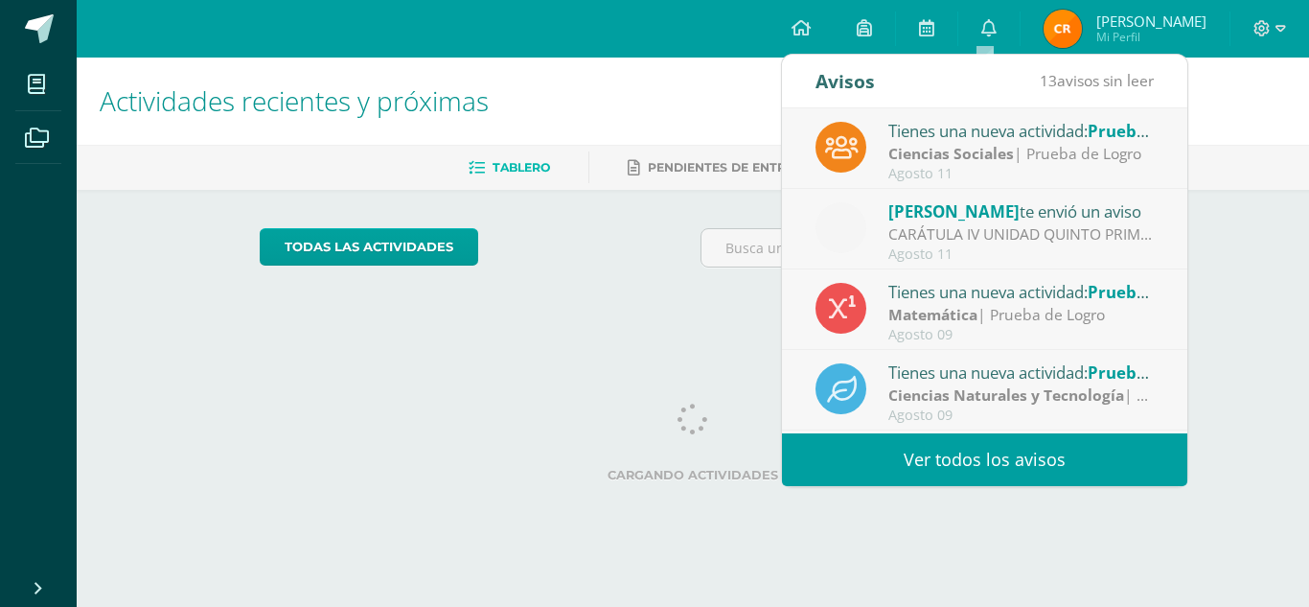
click at [982, 459] on link "Ver todos los avisos" at bounding box center [984, 459] width 405 height 53
click at [861, 461] on link "Ver todos los avisos" at bounding box center [984, 459] width 405 height 53
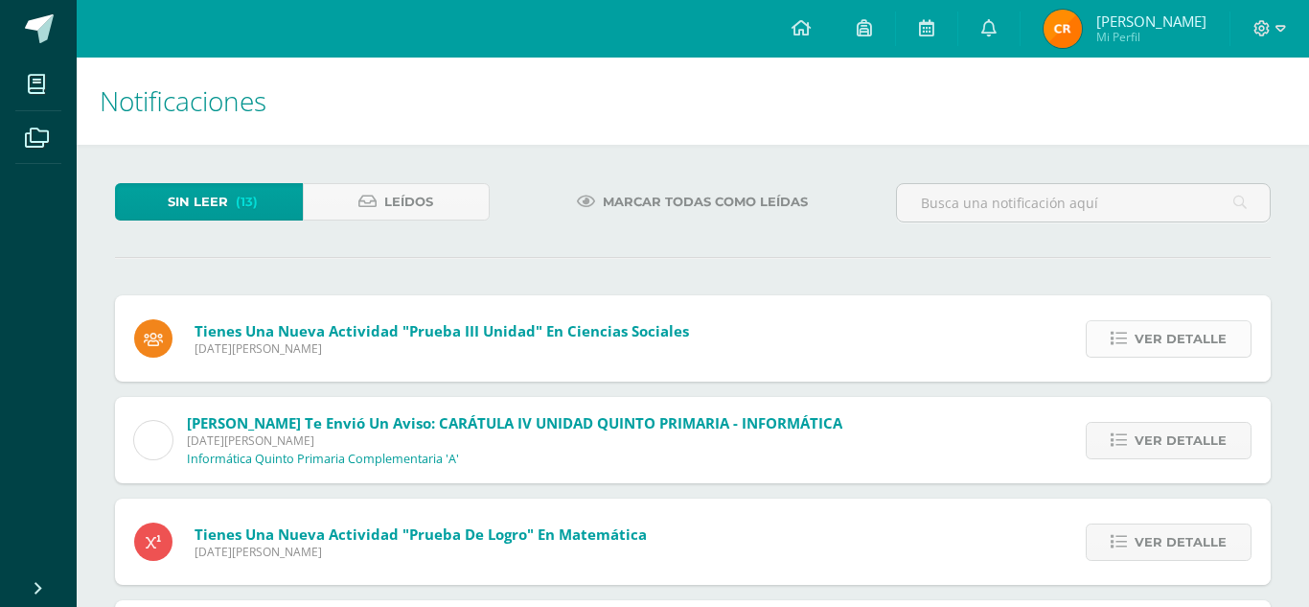
click at [1173, 325] on span "Ver detalle" at bounding box center [1181, 338] width 92 height 35
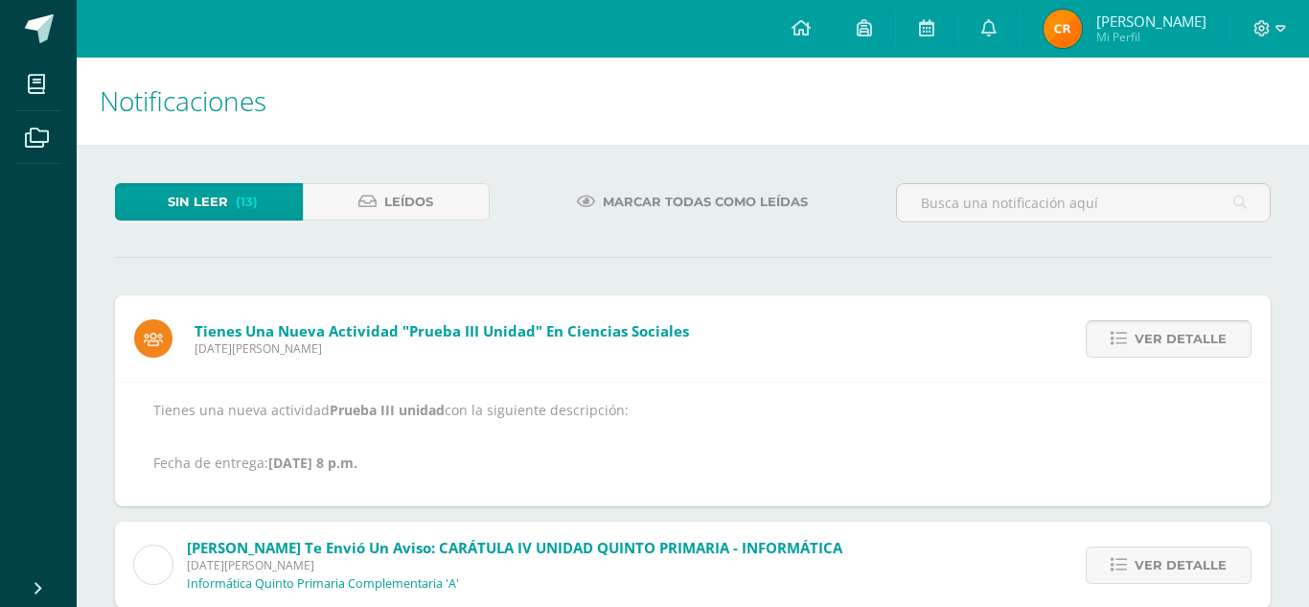
click at [1170, 333] on span "Ver detalle" at bounding box center [1181, 338] width 92 height 35
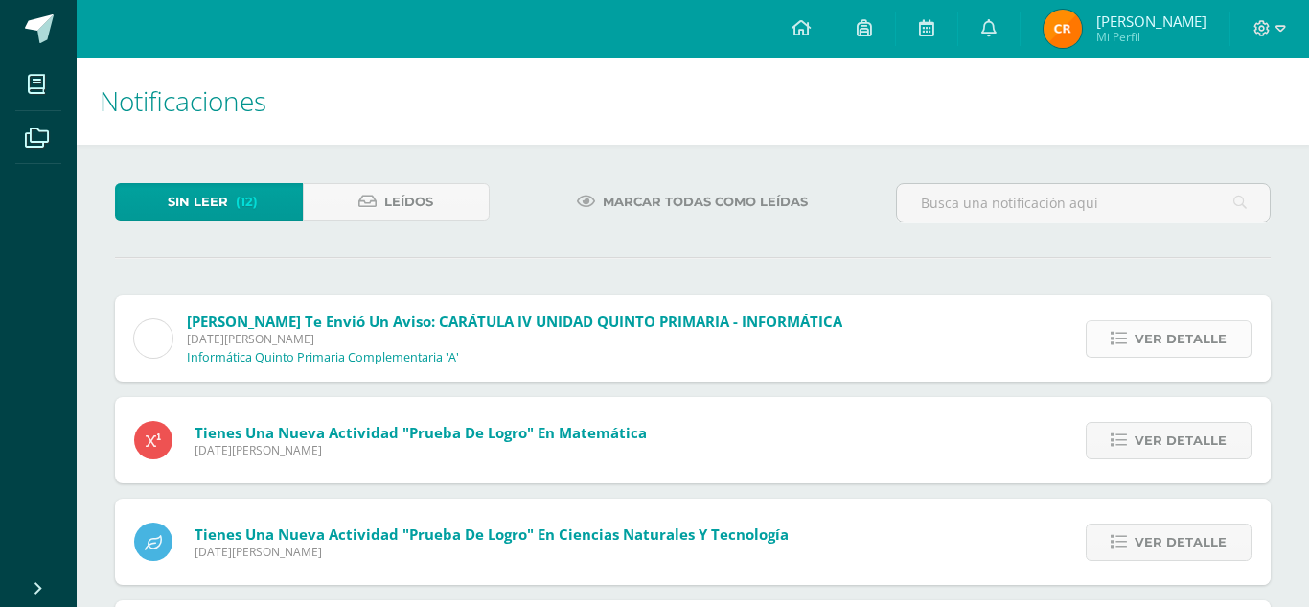
click at [1146, 353] on span "Ver detalle" at bounding box center [1181, 338] width 92 height 35
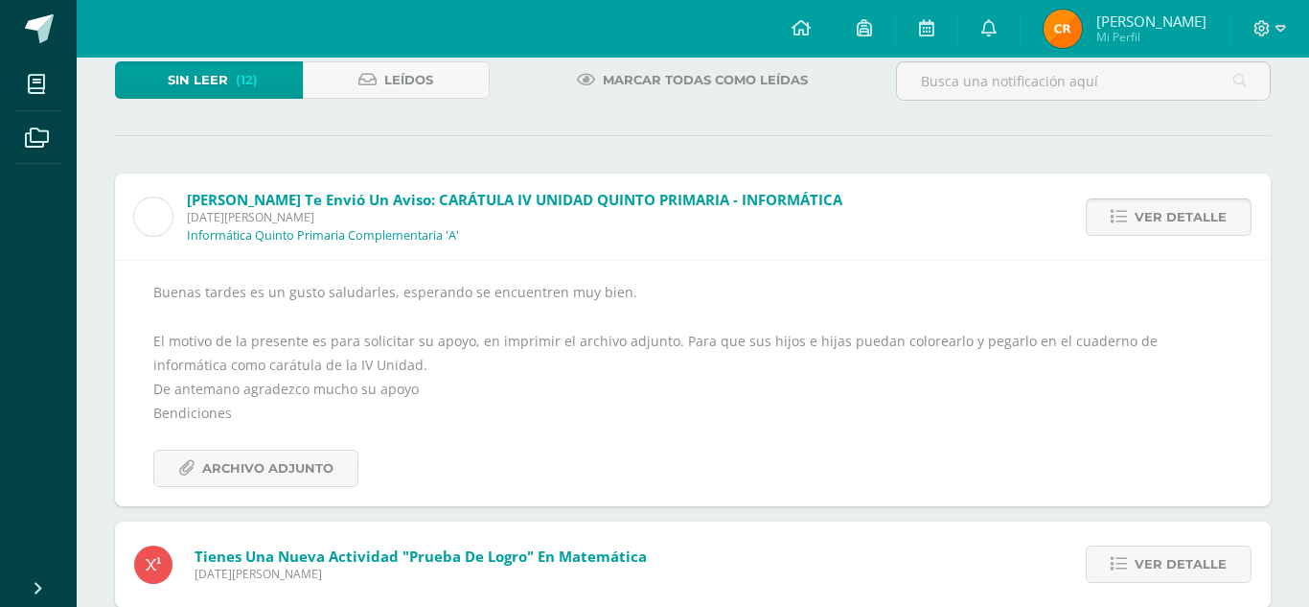
scroll to position [125, 0]
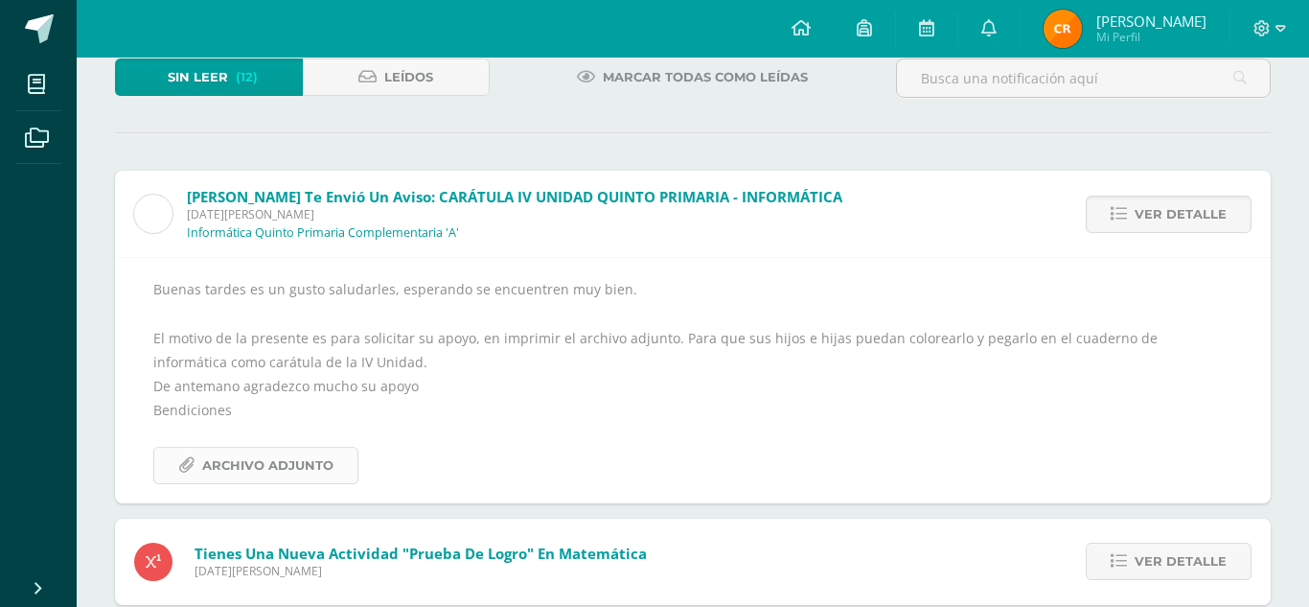
click at [220, 463] on span "Archivo Adjunto" at bounding box center [267, 465] width 131 height 35
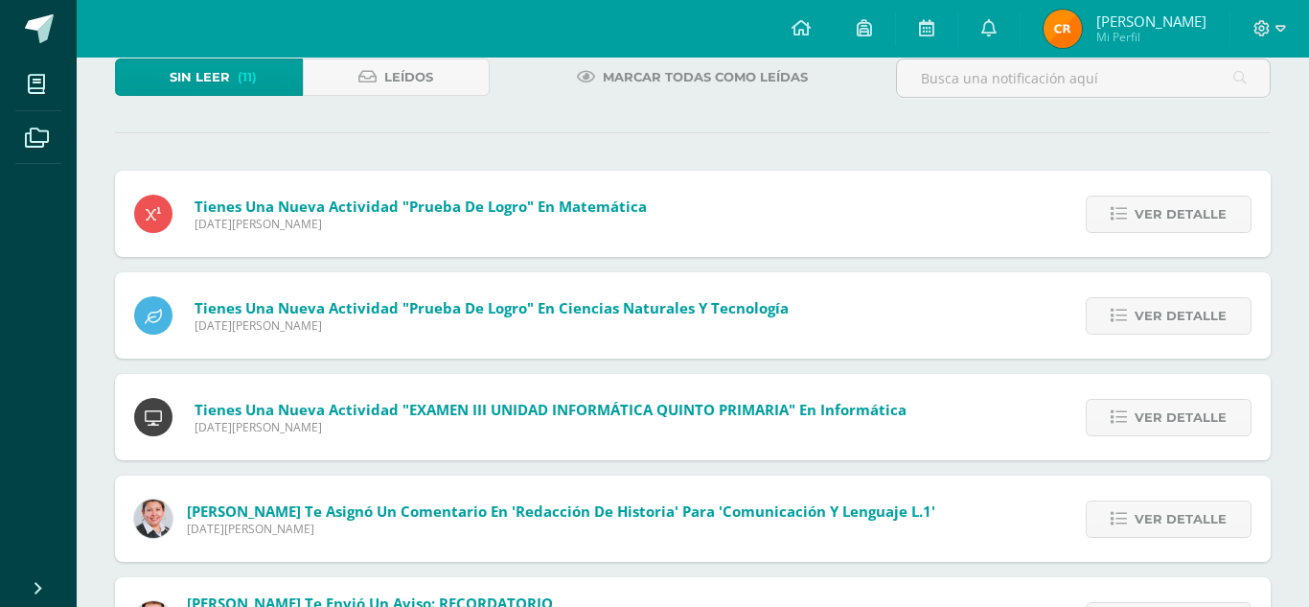
scroll to position [125, 0]
click at [1151, 213] on span "Ver detalle" at bounding box center [1181, 213] width 92 height 35
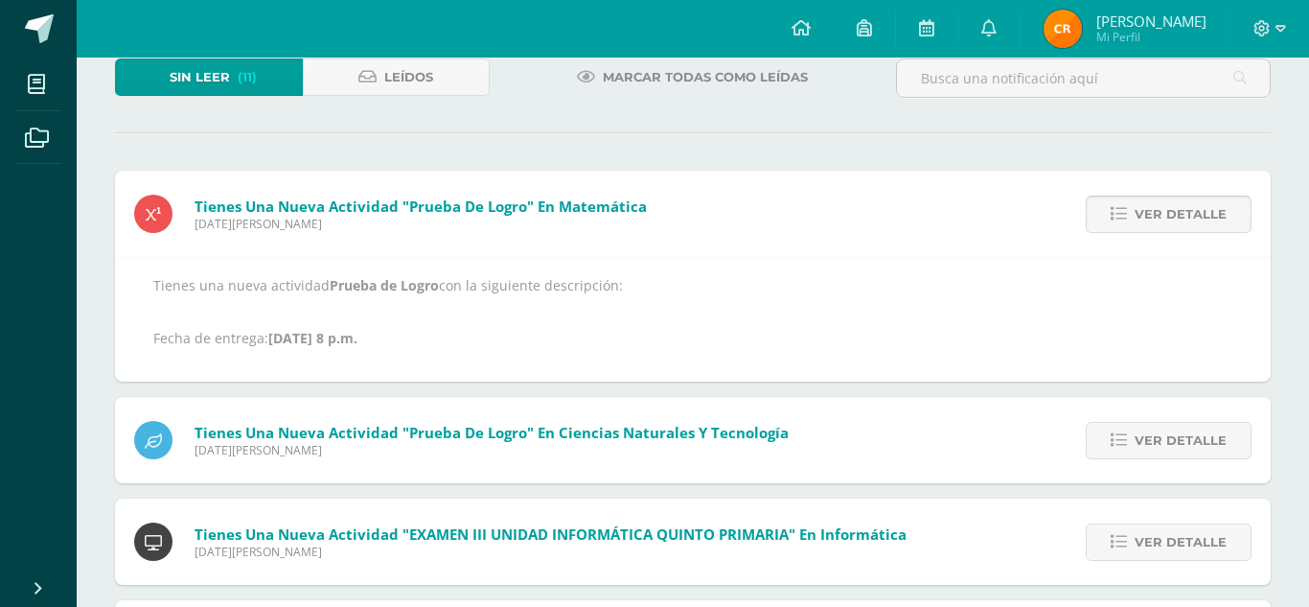
click at [1150, 211] on span "Ver detalle" at bounding box center [1181, 213] width 92 height 35
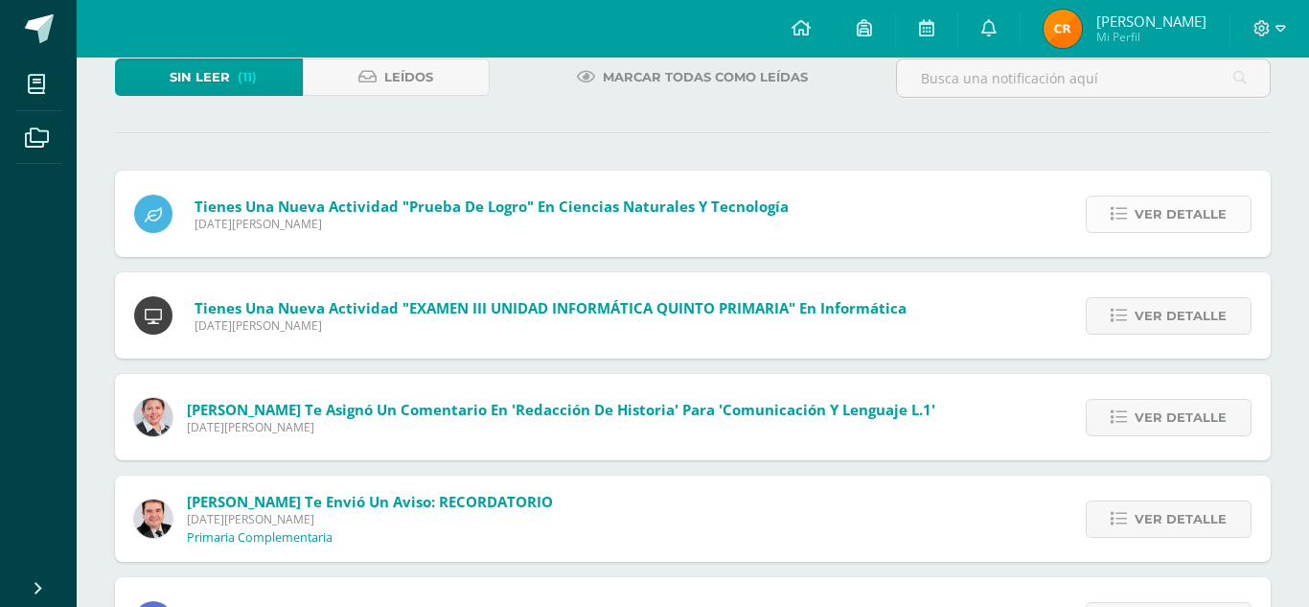
click at [1146, 216] on span "Ver detalle" at bounding box center [1181, 213] width 92 height 35
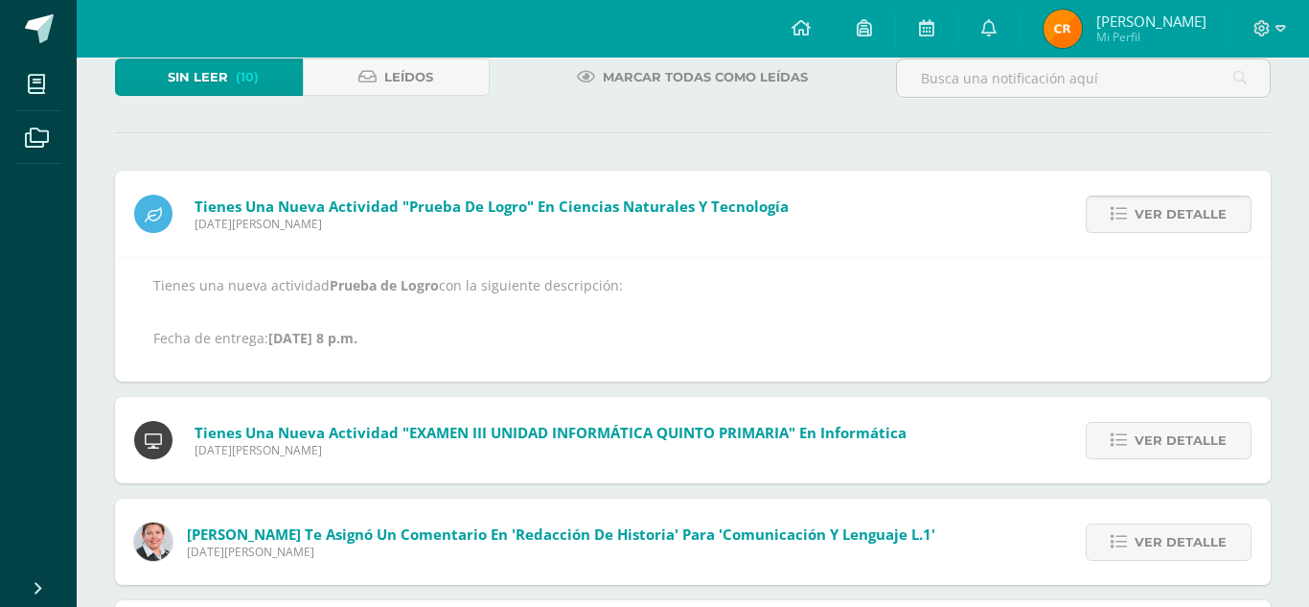
click at [1147, 219] on span "Ver detalle" at bounding box center [1181, 213] width 92 height 35
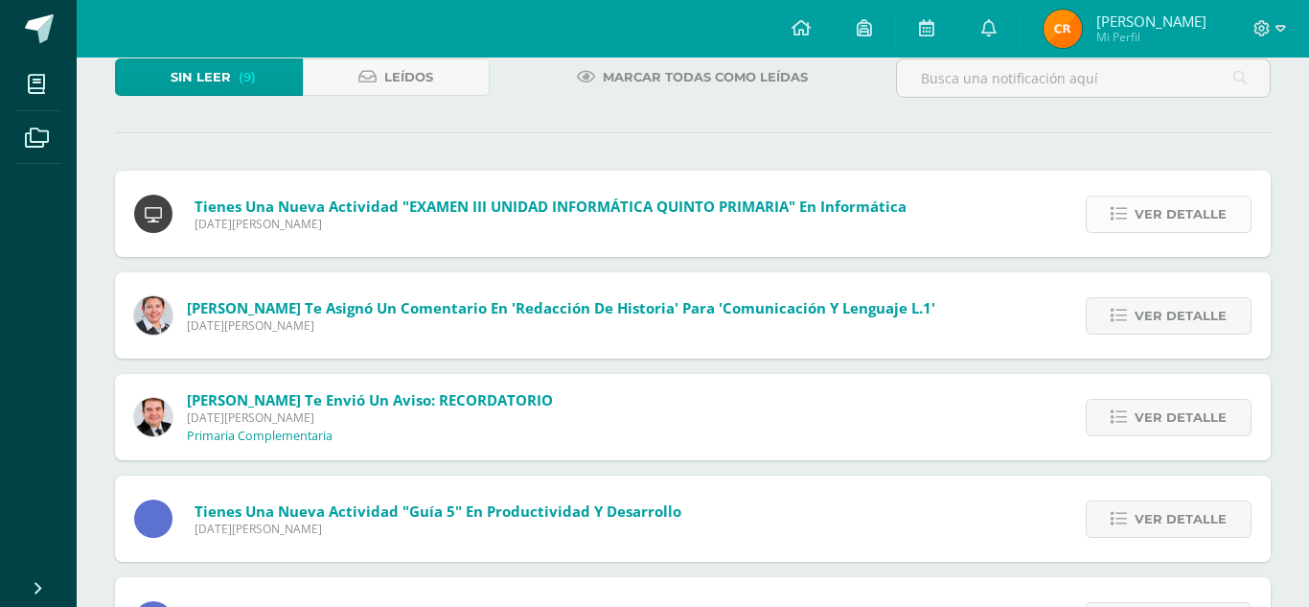
click at [1146, 219] on span "Ver detalle" at bounding box center [1181, 213] width 92 height 35
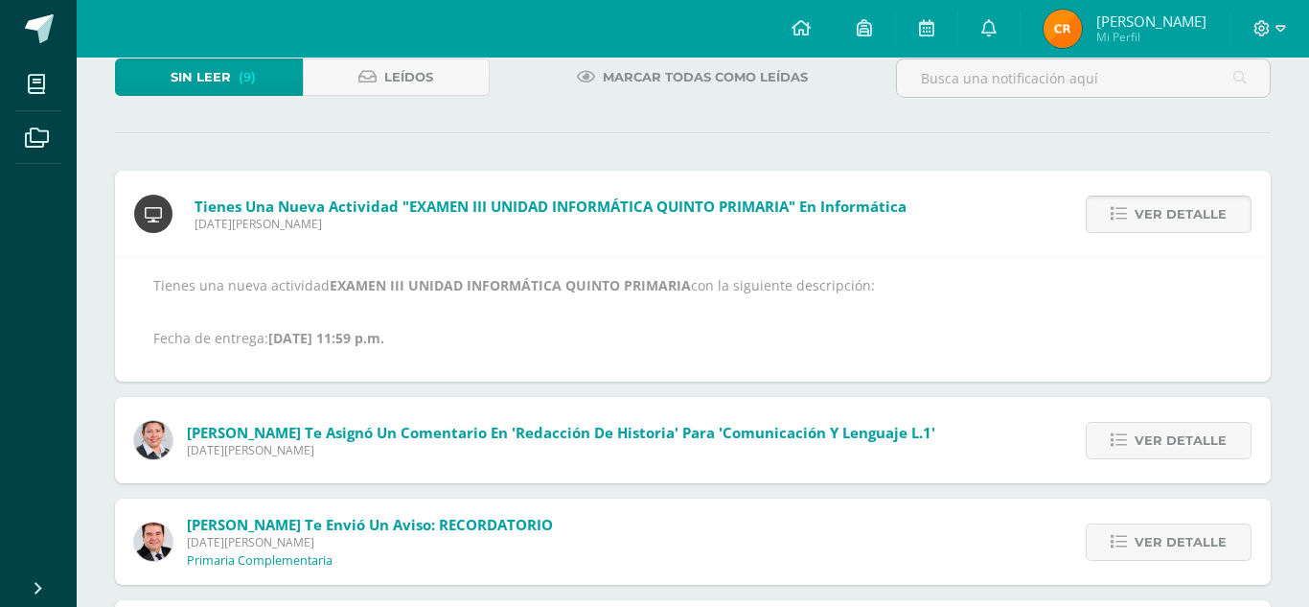
click at [1138, 227] on span "Ver detalle" at bounding box center [1181, 213] width 92 height 35
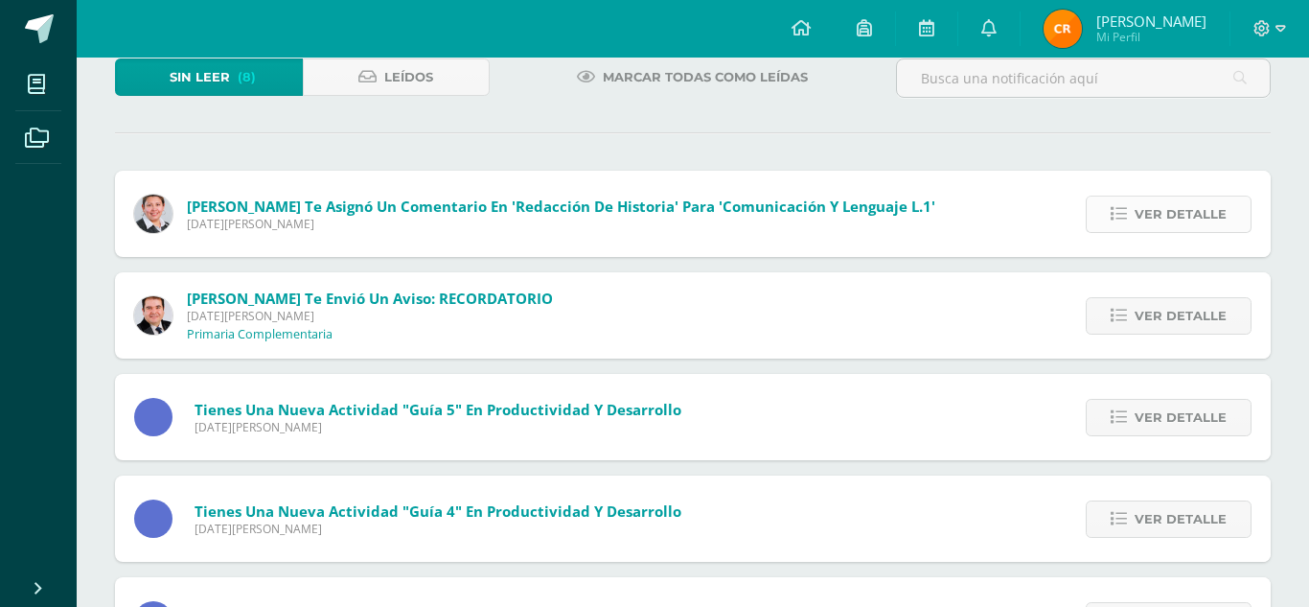
click at [1167, 204] on span "Ver detalle" at bounding box center [1181, 213] width 92 height 35
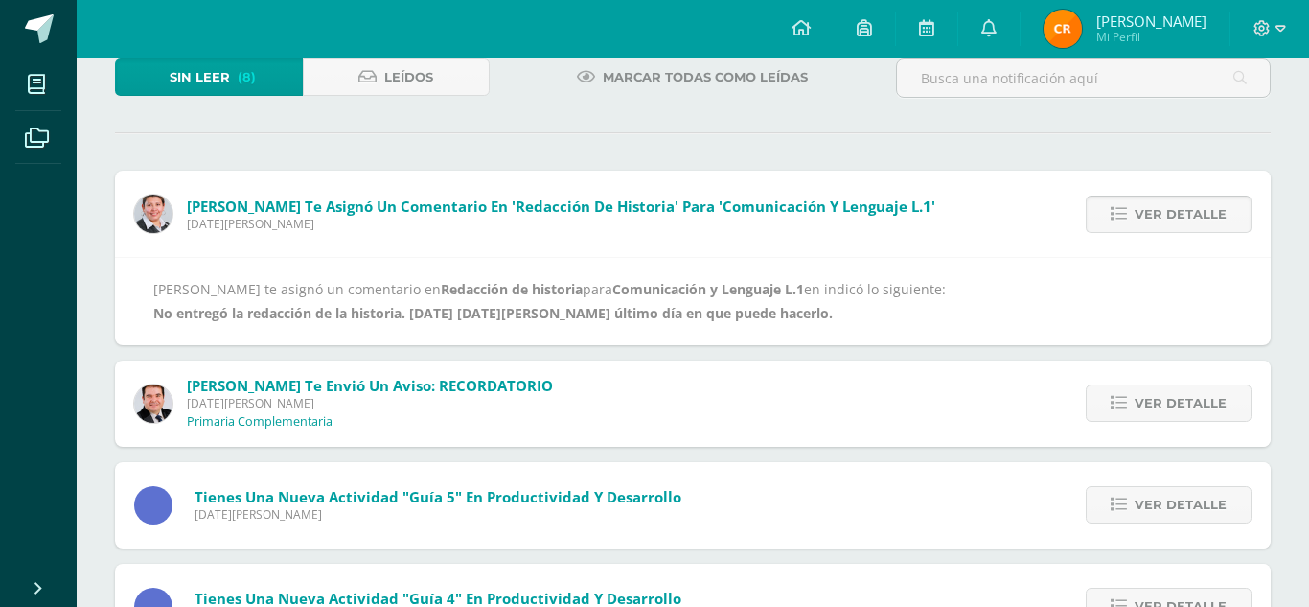
click at [1142, 219] on span "Ver detalle" at bounding box center [1181, 213] width 92 height 35
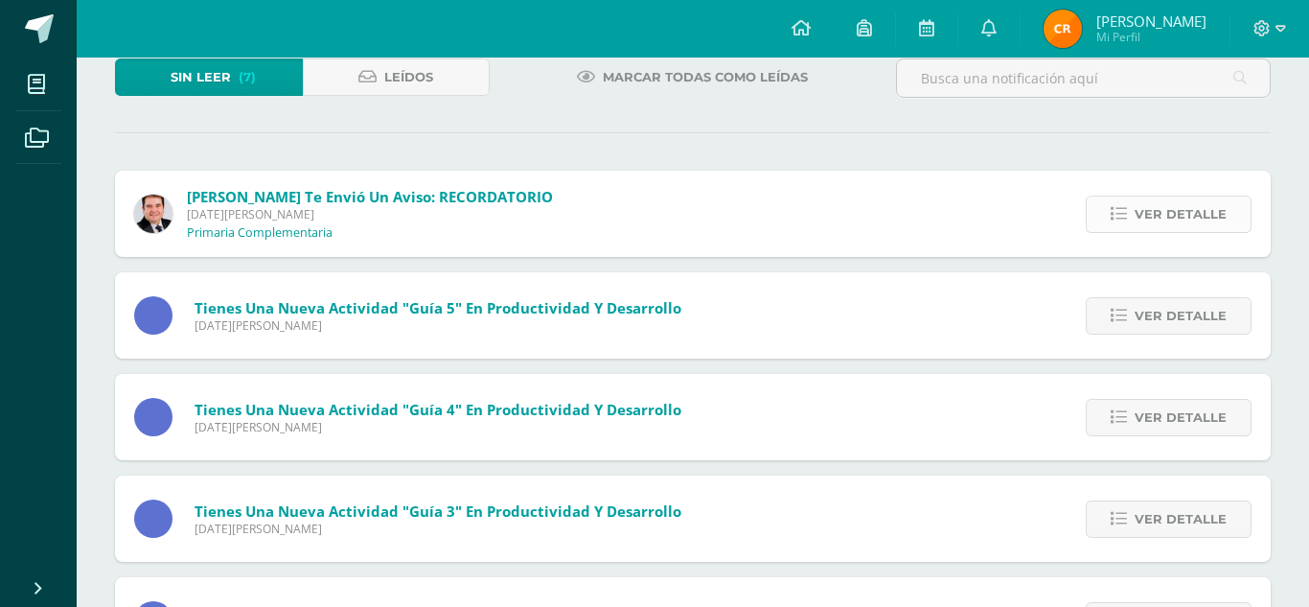
click at [1153, 224] on span "Ver detalle" at bounding box center [1181, 213] width 92 height 35
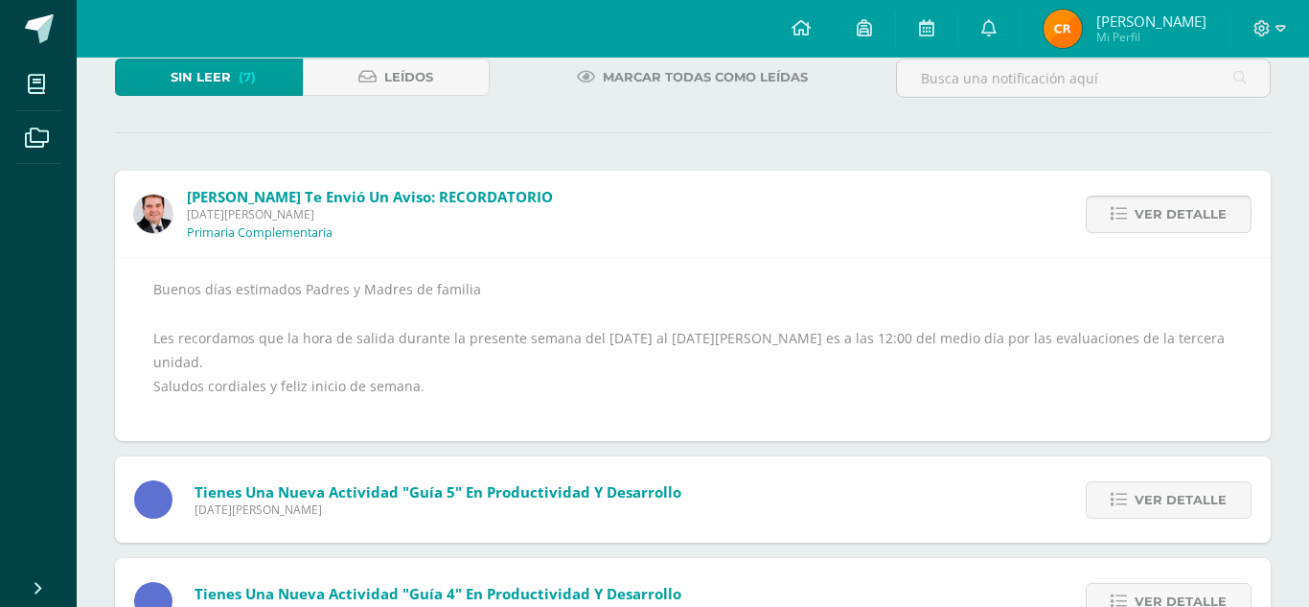
click at [1153, 224] on span "Ver detalle" at bounding box center [1181, 213] width 92 height 35
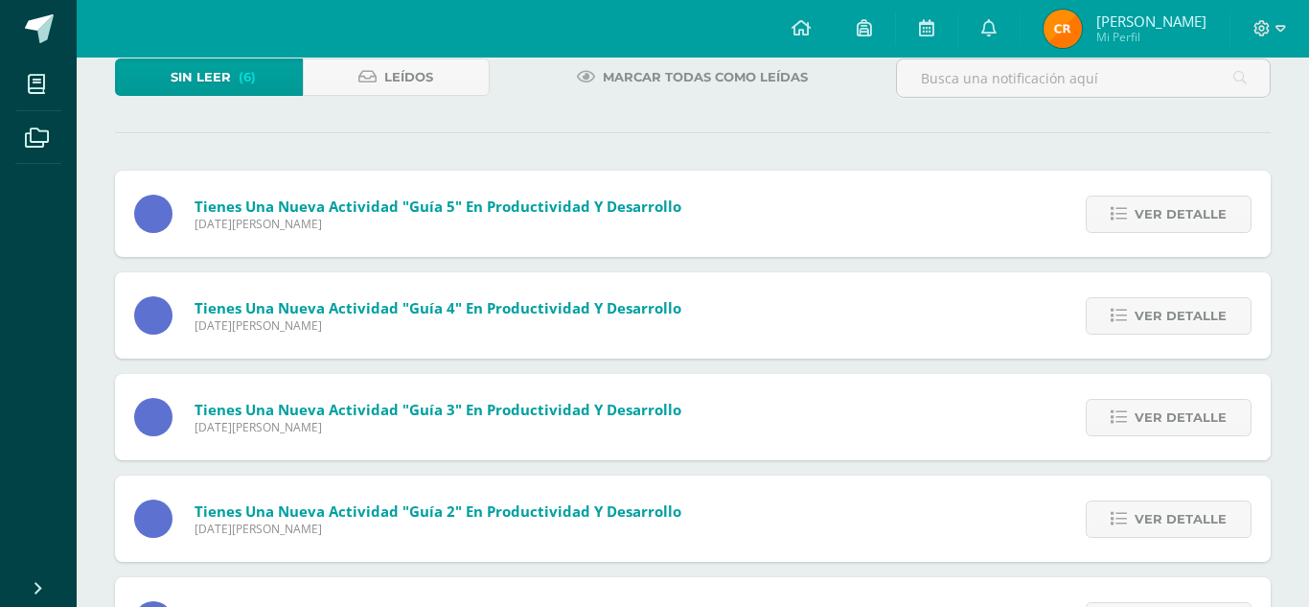
click at [1153, 224] on span "Ver detalle" at bounding box center [1181, 213] width 92 height 35
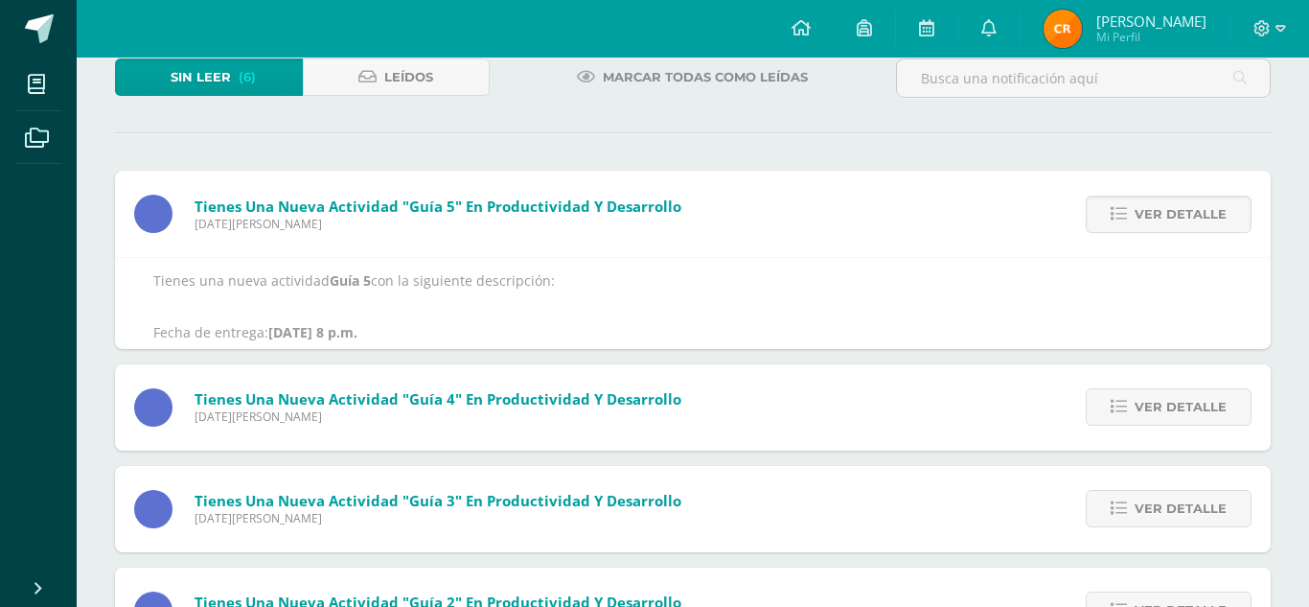
click at [1153, 224] on span "Ver detalle" at bounding box center [1181, 213] width 92 height 35
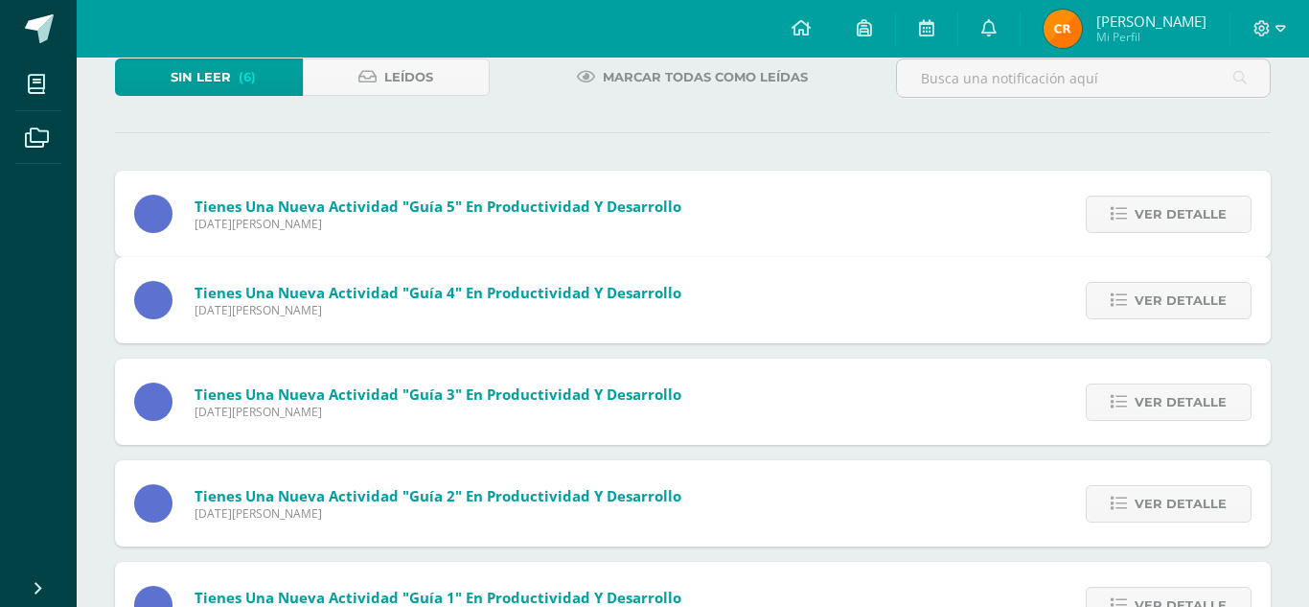
click at [1153, 283] on span "Ver detalle" at bounding box center [1181, 300] width 92 height 35
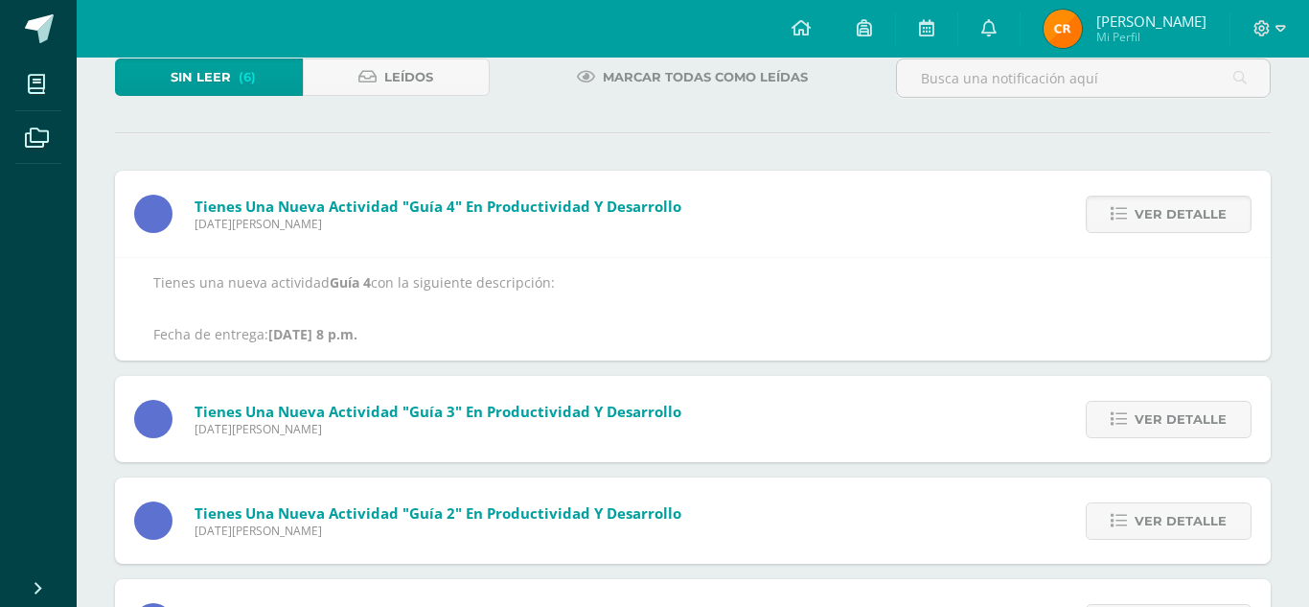
click at [1153, 224] on span "Ver detalle" at bounding box center [1181, 213] width 92 height 35
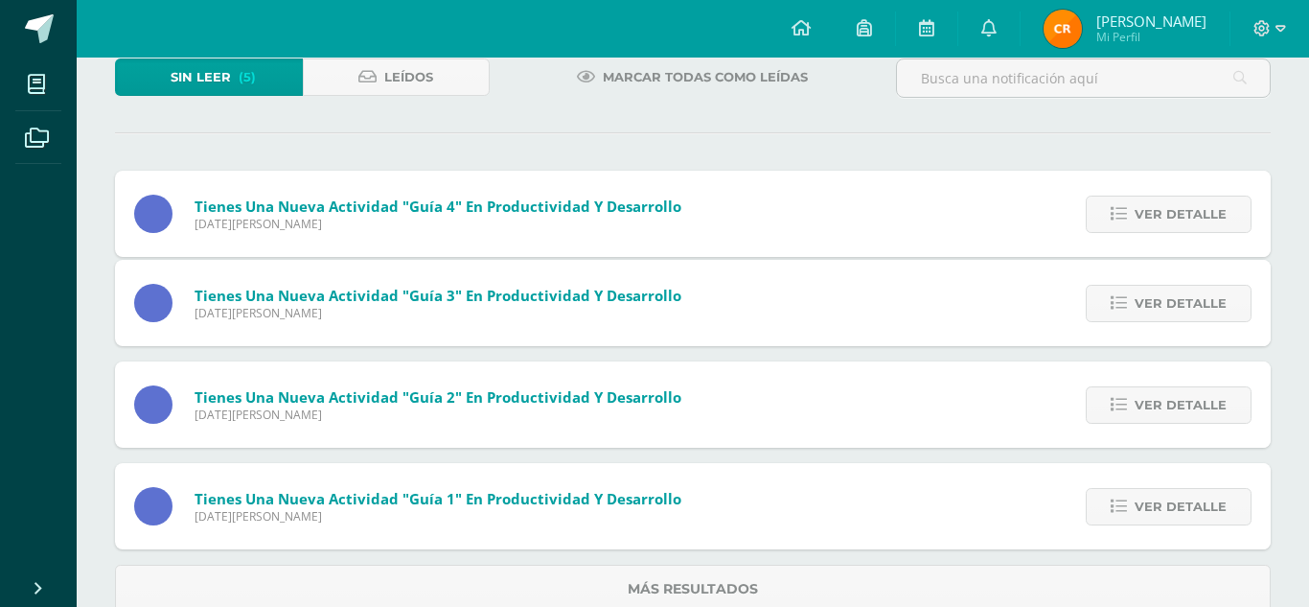
click at [1153, 224] on span "Ver detalle" at bounding box center [1181, 213] width 92 height 35
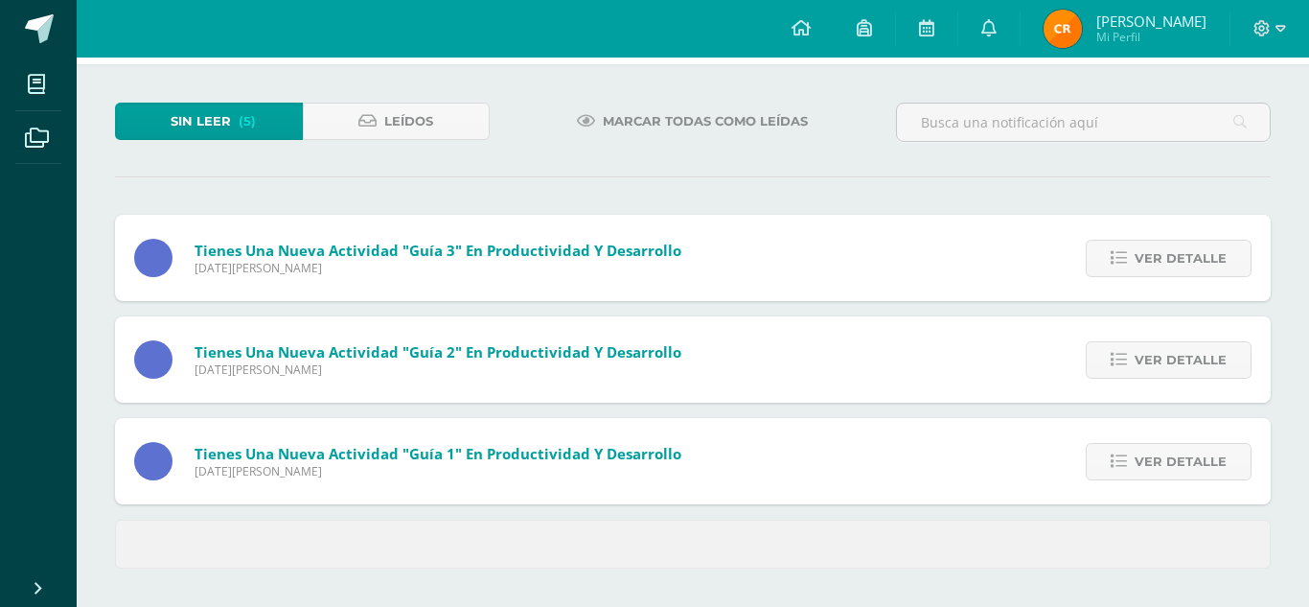
click at [1153, 224] on div "Ver detalle" at bounding box center [1164, 258] width 214 height 86
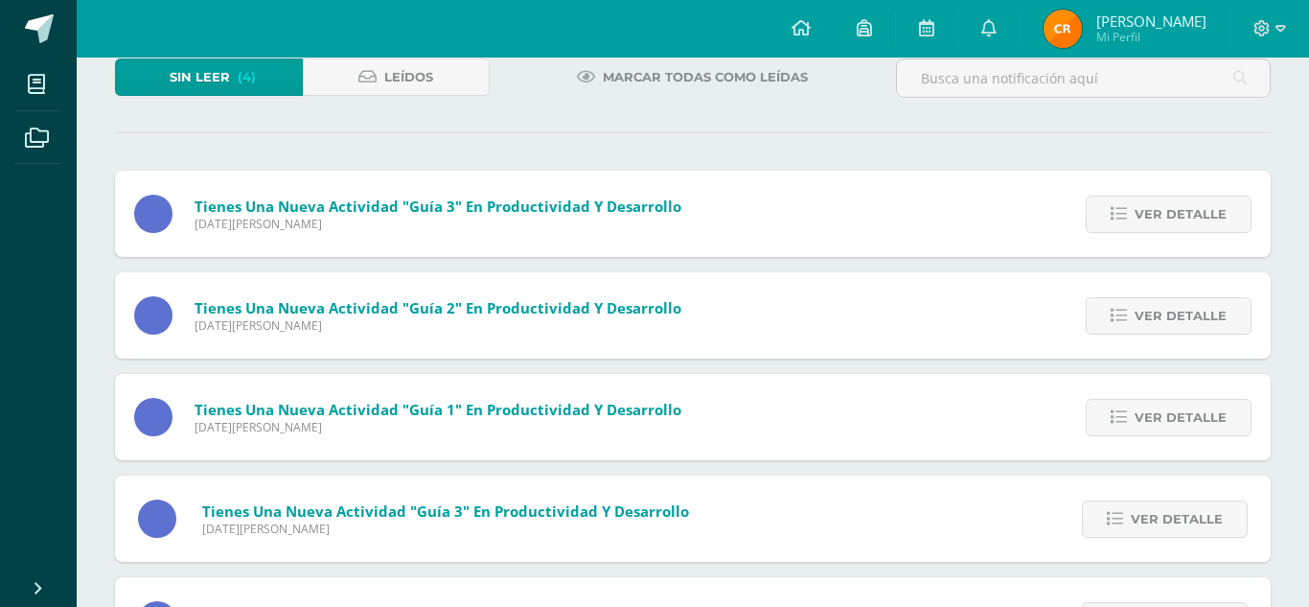
click at [1157, 237] on div "Ver detalle" at bounding box center [1164, 214] width 214 height 86
click at [1158, 226] on span "Ver detalle" at bounding box center [1181, 213] width 92 height 35
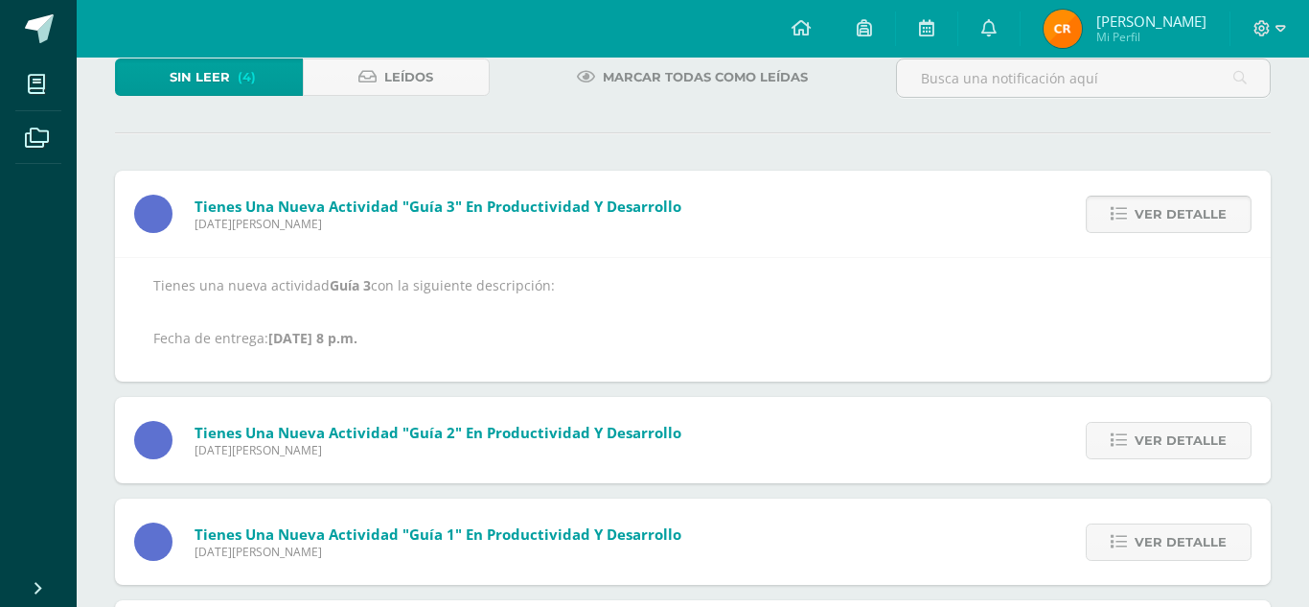
click at [1158, 226] on span "Ver detalle" at bounding box center [1181, 213] width 92 height 35
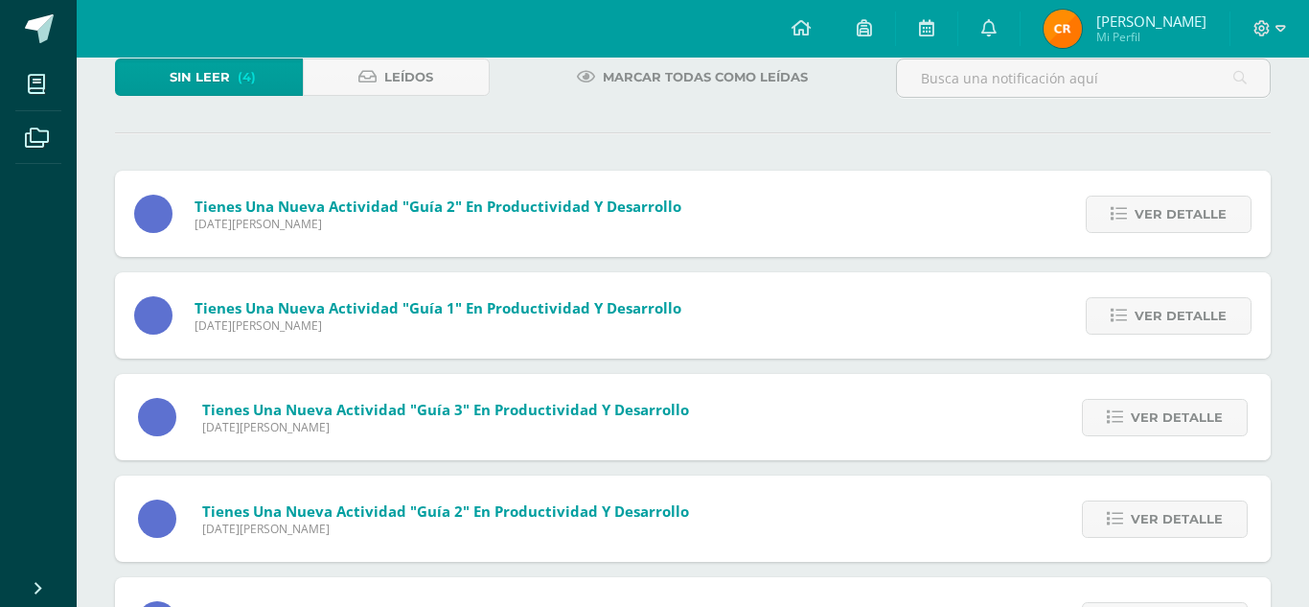
click at [1158, 226] on span "Ver detalle" at bounding box center [1181, 213] width 92 height 35
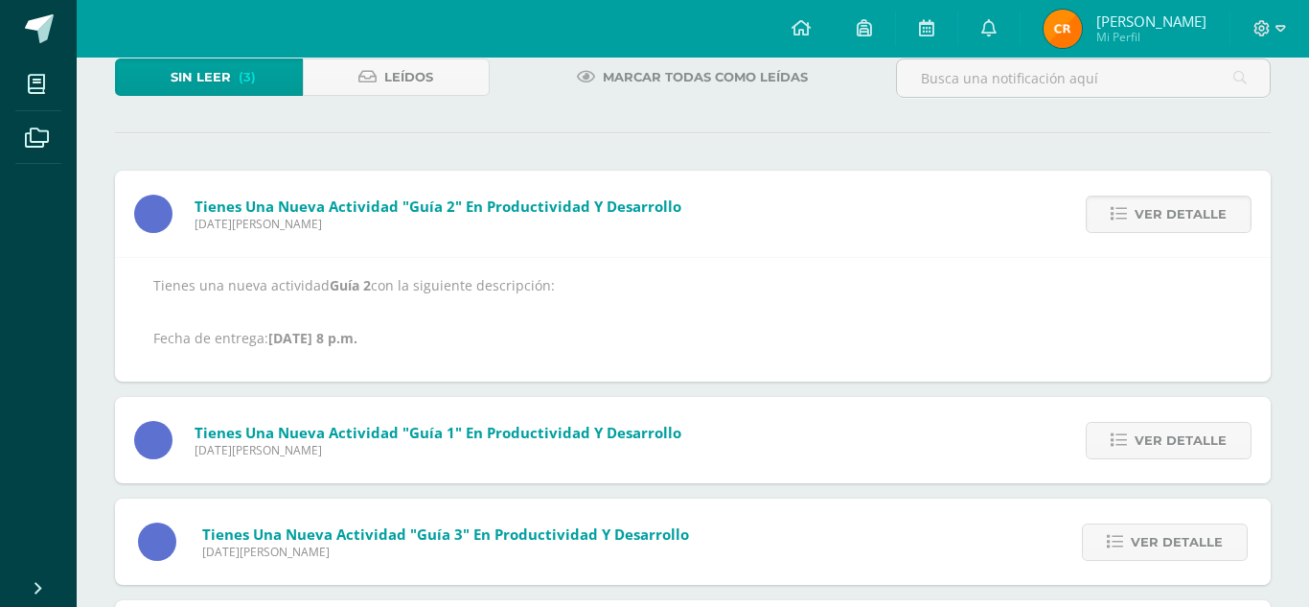
click at [1158, 226] on span "Ver detalle" at bounding box center [1181, 213] width 92 height 35
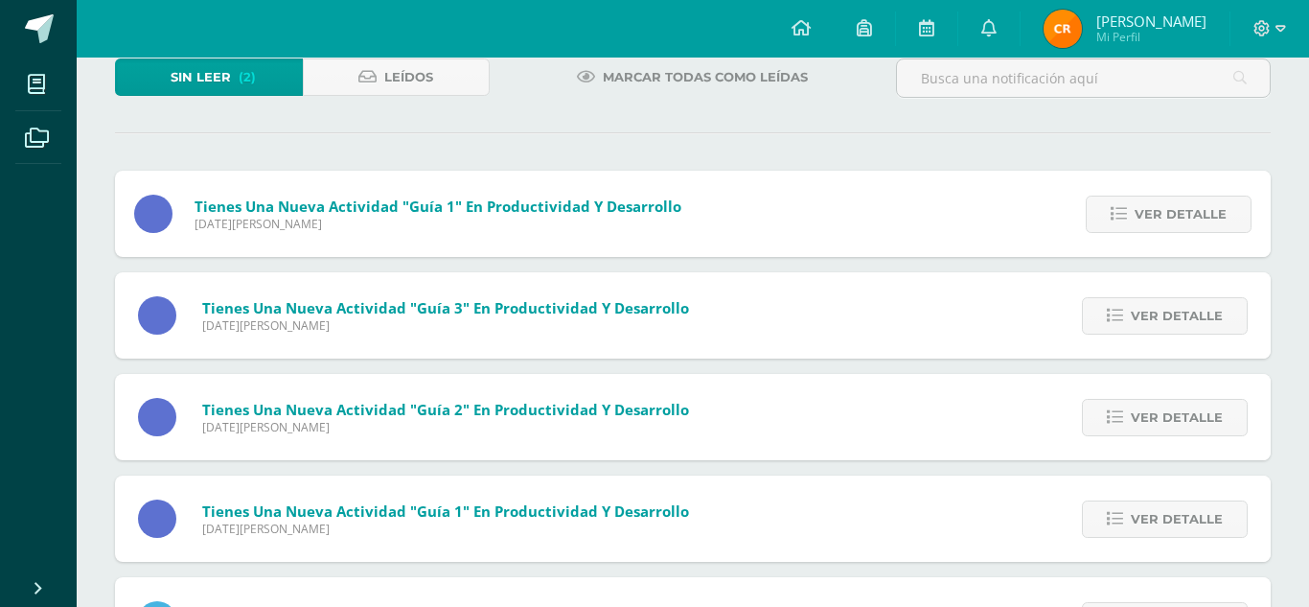
click at [1158, 226] on span "Ver detalle" at bounding box center [1181, 213] width 92 height 35
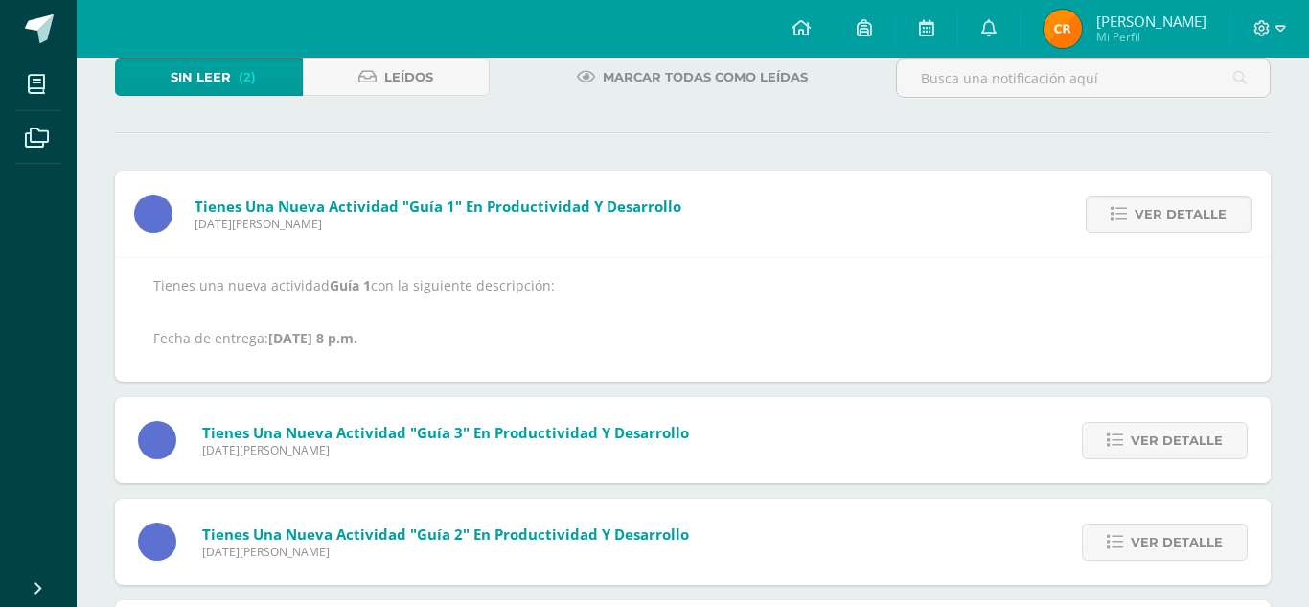
click at [1158, 226] on span "Ver detalle" at bounding box center [1181, 213] width 92 height 35
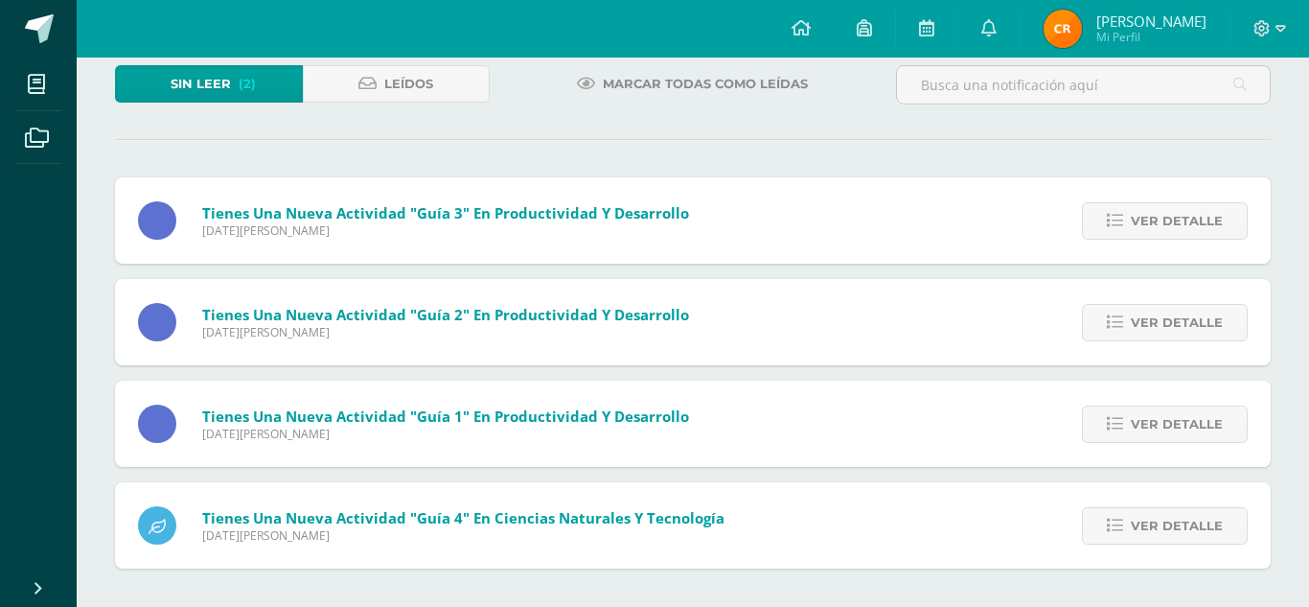
scroll to position [118, 0]
click at [1162, 222] on span "Ver detalle" at bounding box center [1177, 220] width 92 height 35
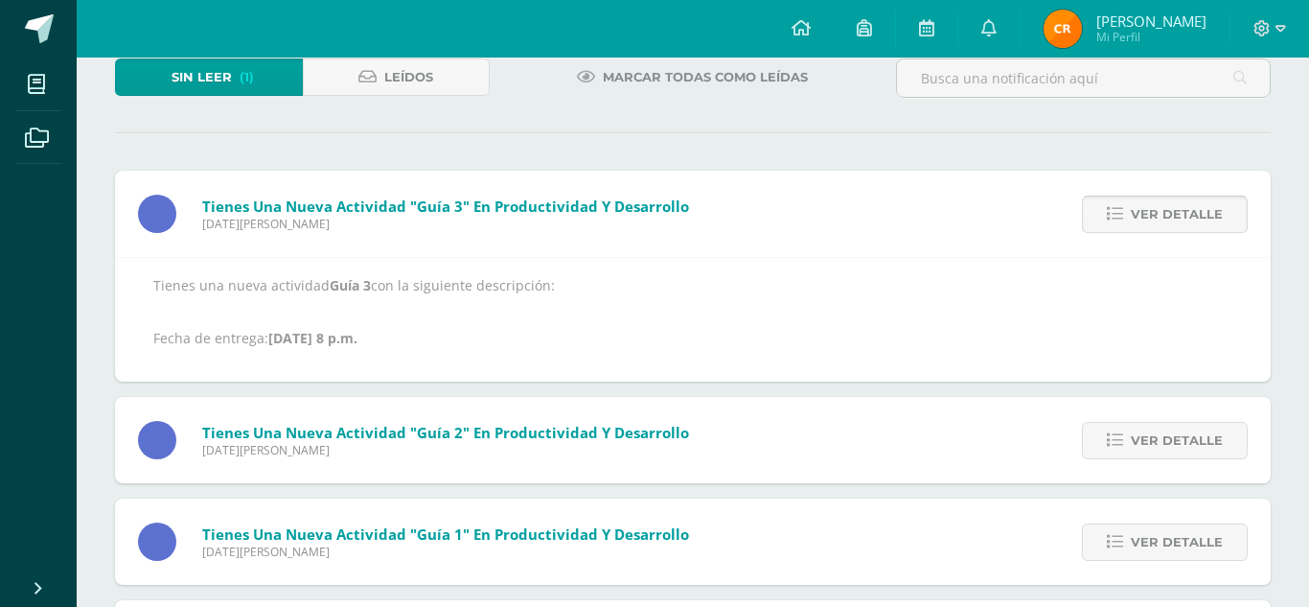
click at [1162, 222] on span "Ver detalle" at bounding box center [1177, 213] width 92 height 35
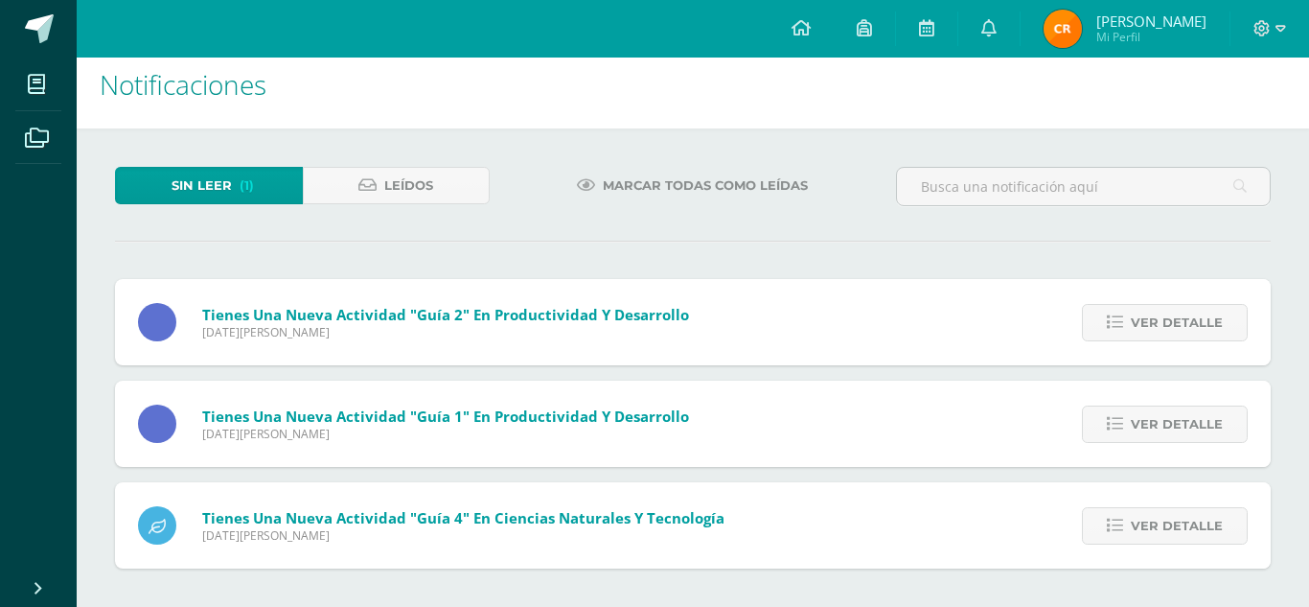
scroll to position [16, 0]
click at [1162, 222] on div "Sin leer (0) Leídos Marcar todas como leídas Tienes una nueva actividad "Guía 2…" at bounding box center [693, 367] width 1233 height 478
click at [1166, 326] on span "Ver detalle" at bounding box center [1177, 322] width 92 height 35
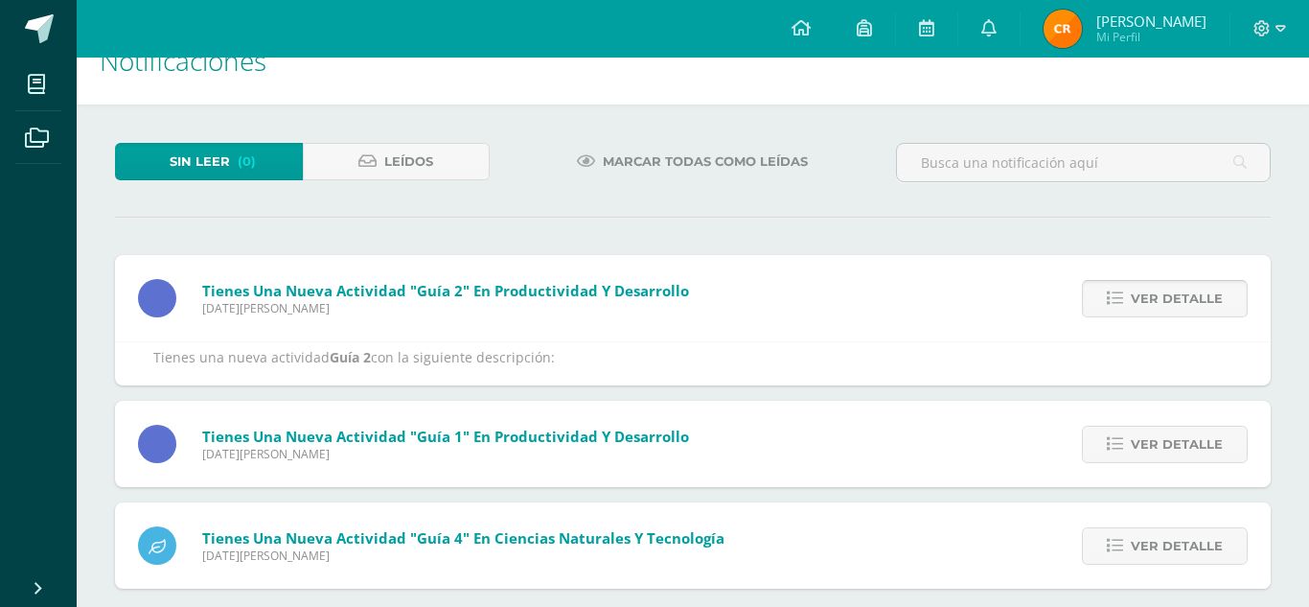
scroll to position [125, 0]
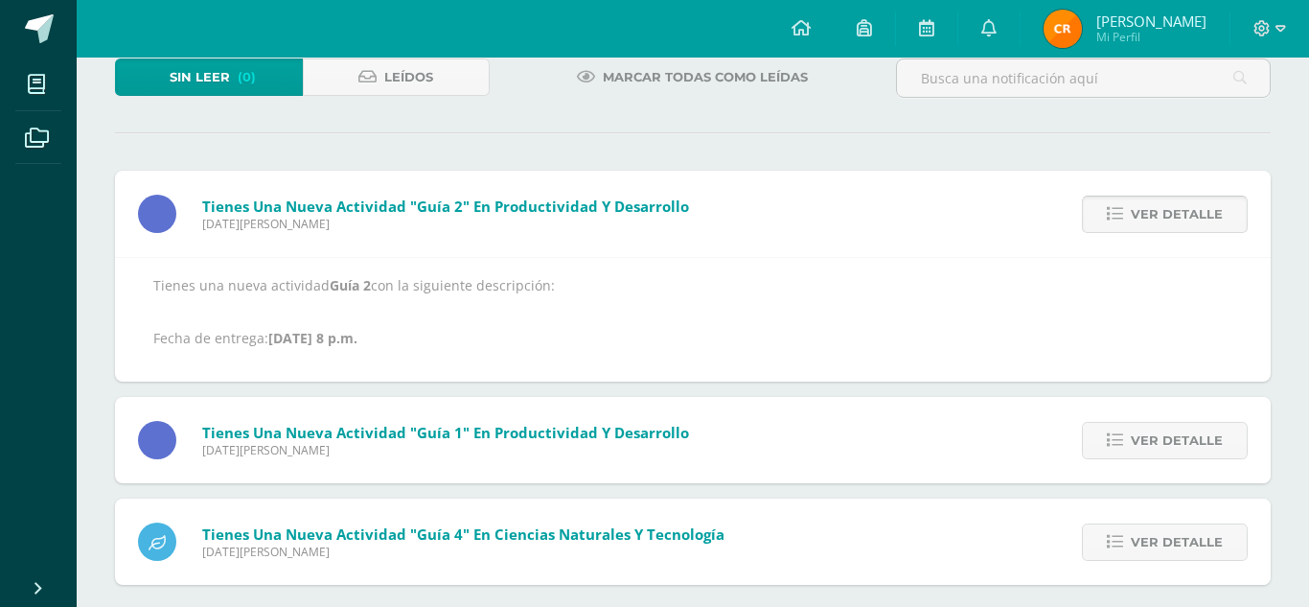
click at [1179, 208] on span "Ver detalle" at bounding box center [1177, 213] width 92 height 35
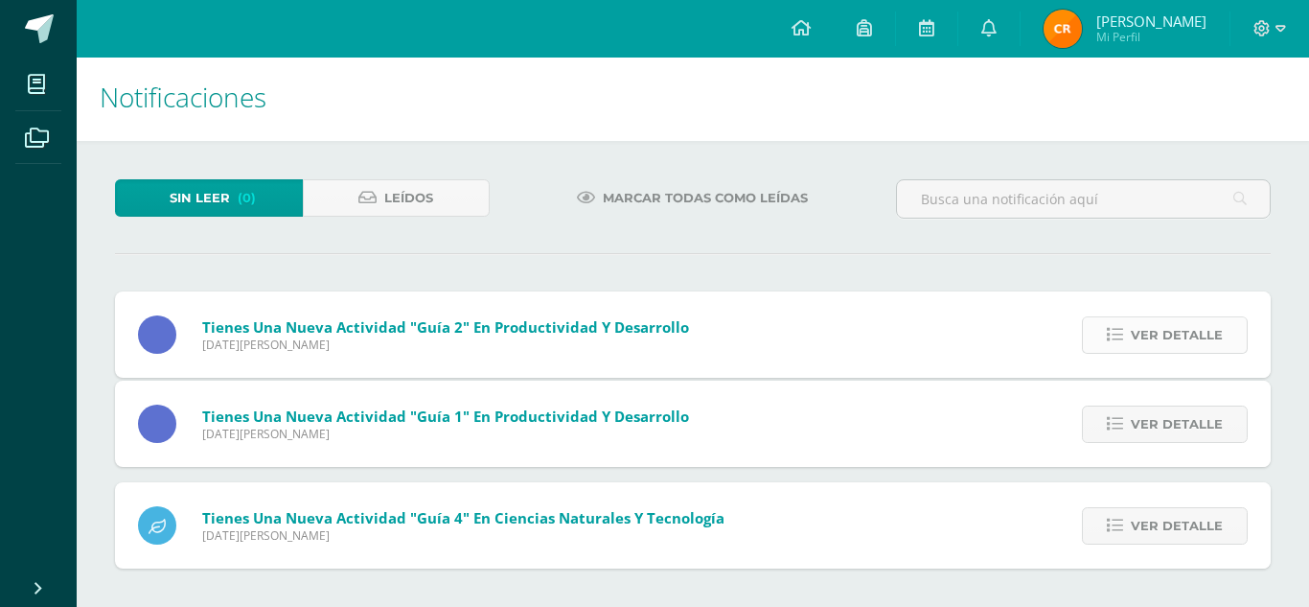
scroll to position [0, 0]
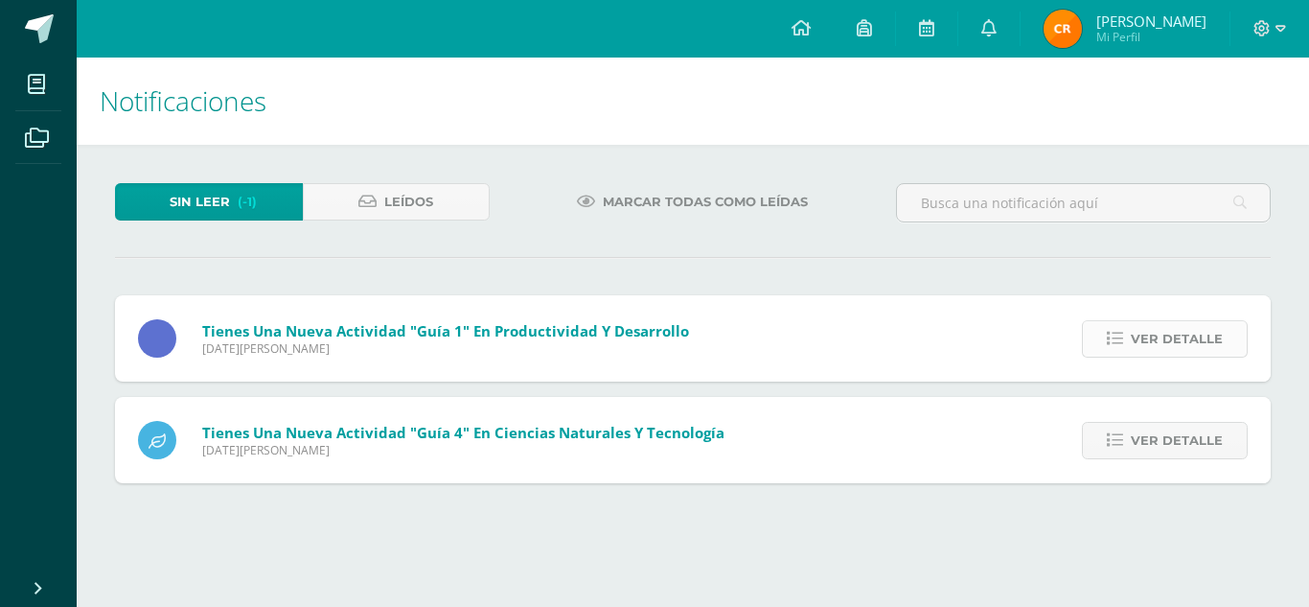
click at [1203, 330] on span "Ver detalle" at bounding box center [1177, 338] width 92 height 35
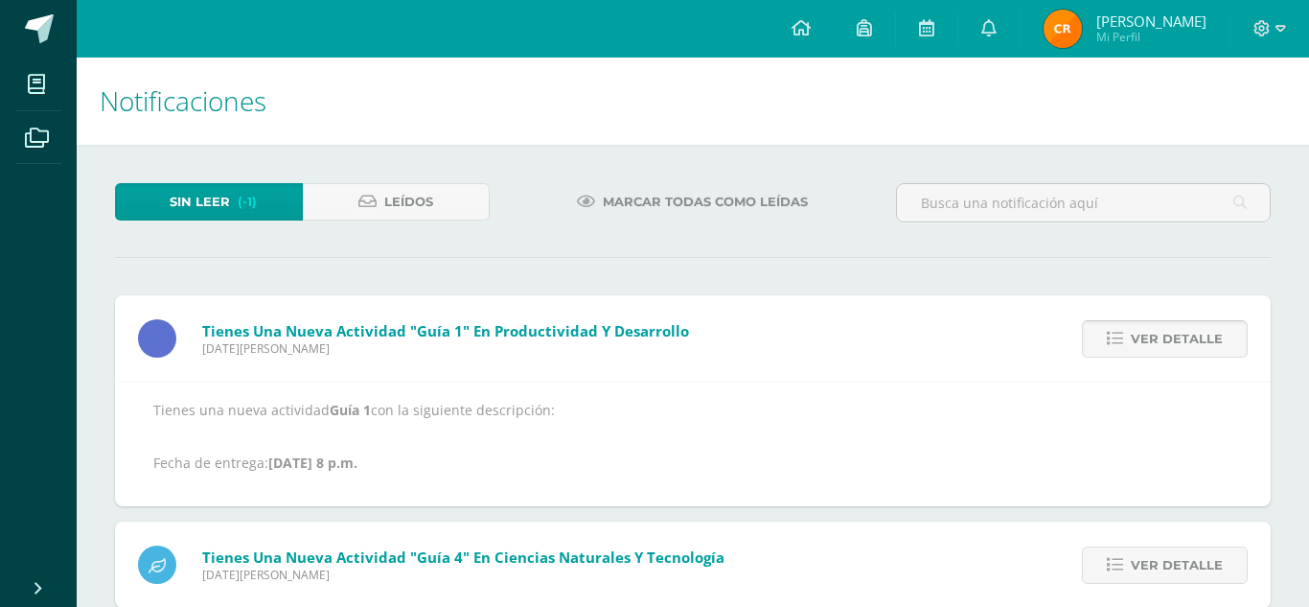
click at [1203, 330] on span "Ver detalle" at bounding box center [1177, 338] width 92 height 35
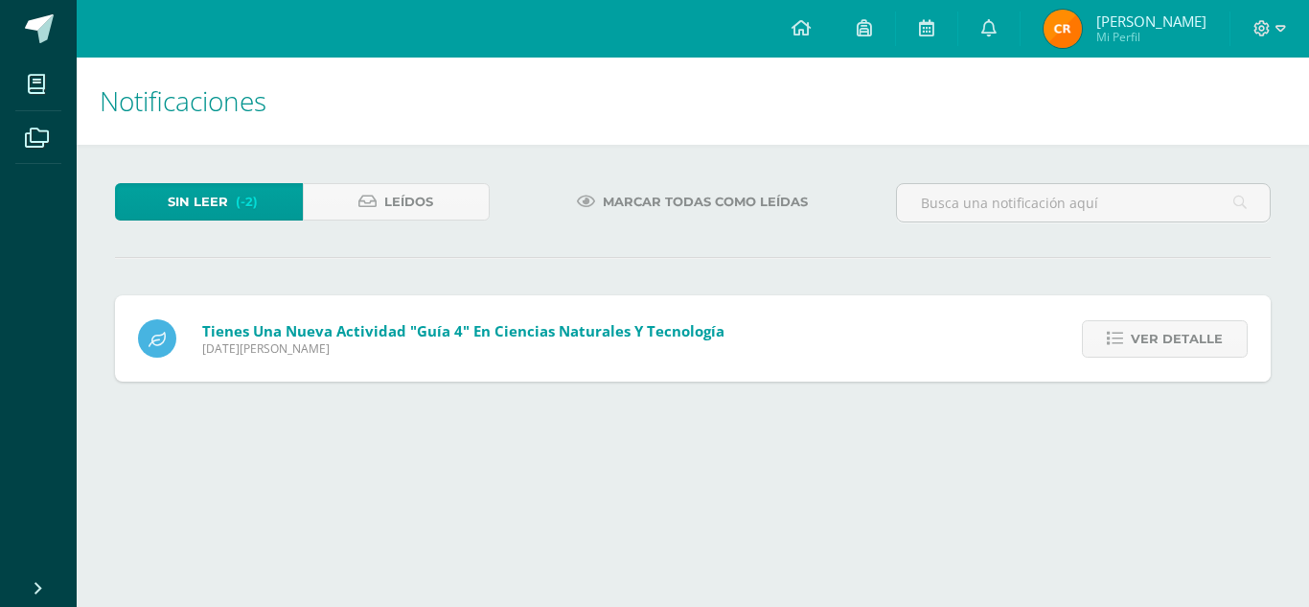
click at [1203, 330] on span "Ver detalle" at bounding box center [1177, 338] width 92 height 35
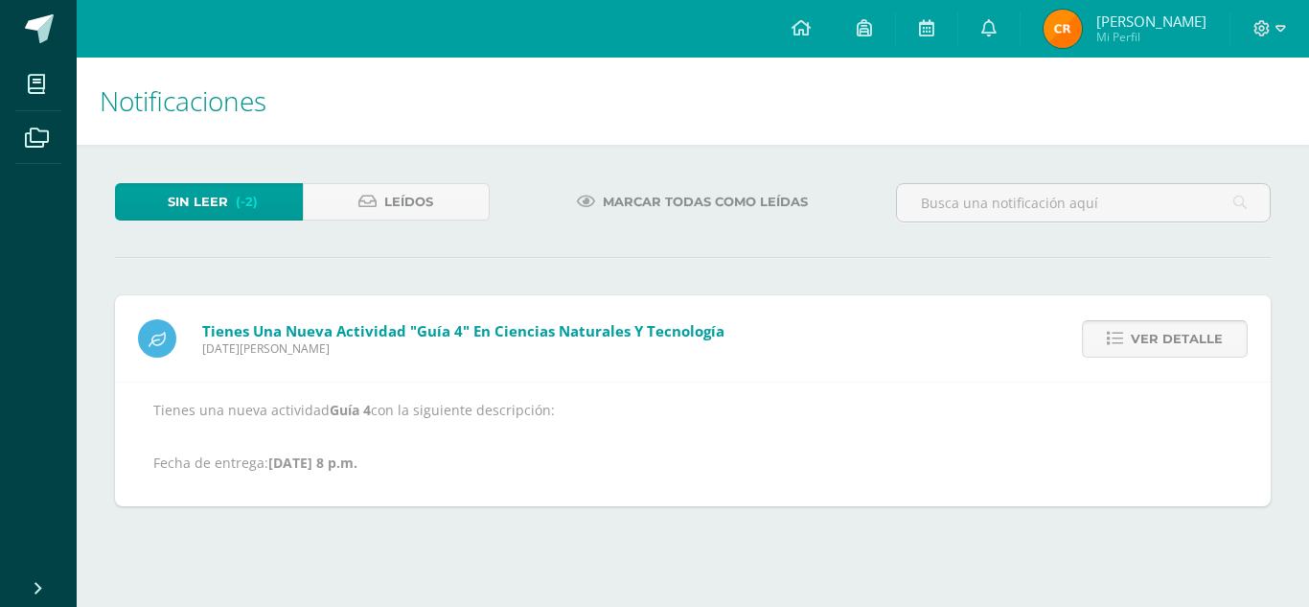
click at [1147, 336] on span "Ver detalle" at bounding box center [1177, 338] width 92 height 35
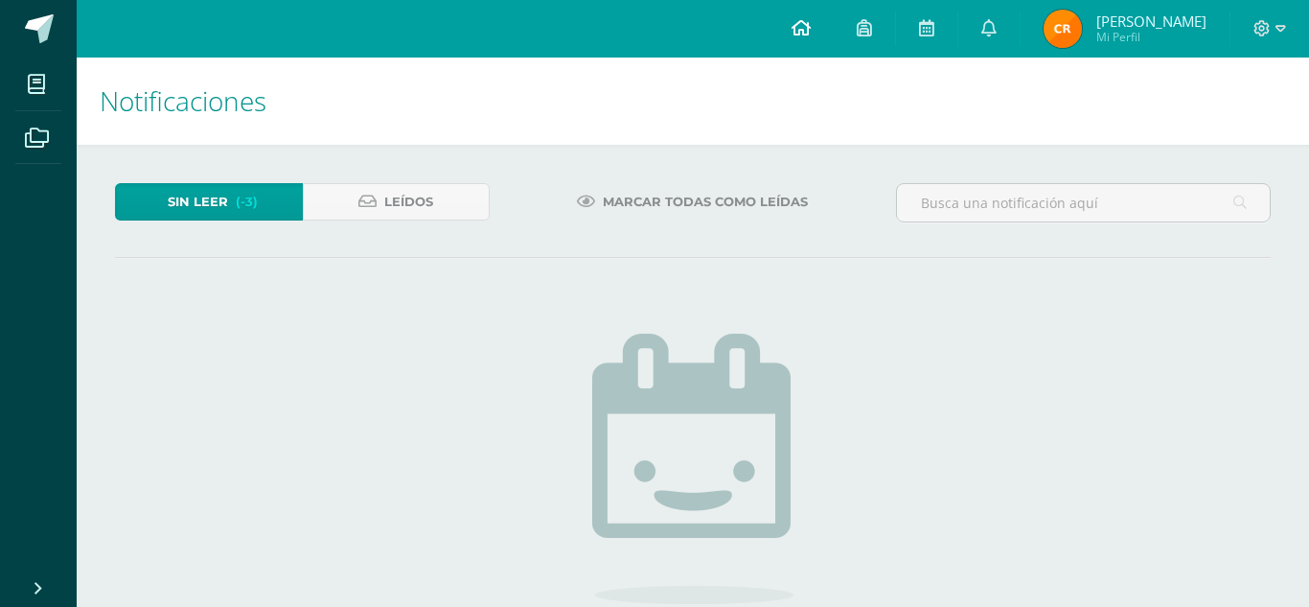
click at [792, 27] on icon at bounding box center [801, 27] width 19 height 17
